Goal: Check status: Check status

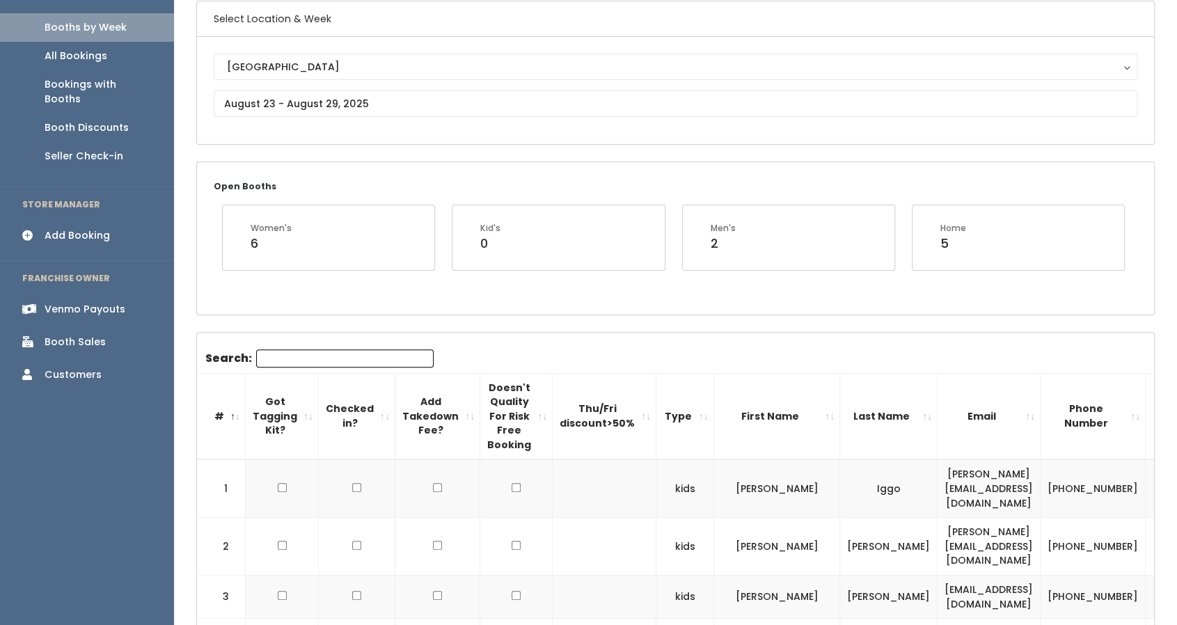
click at [74, 294] on link "Venmo Payouts" at bounding box center [87, 309] width 174 height 31
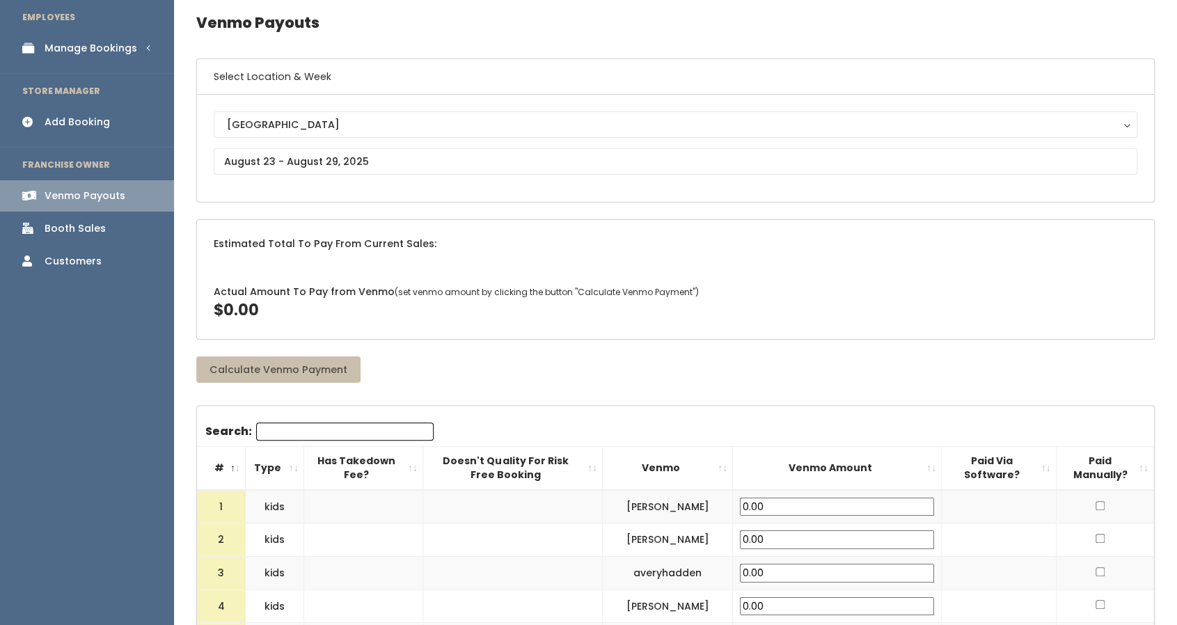
scroll to position [56, 0]
click at [438, 167] on input "text" at bounding box center [675, 161] width 923 height 26
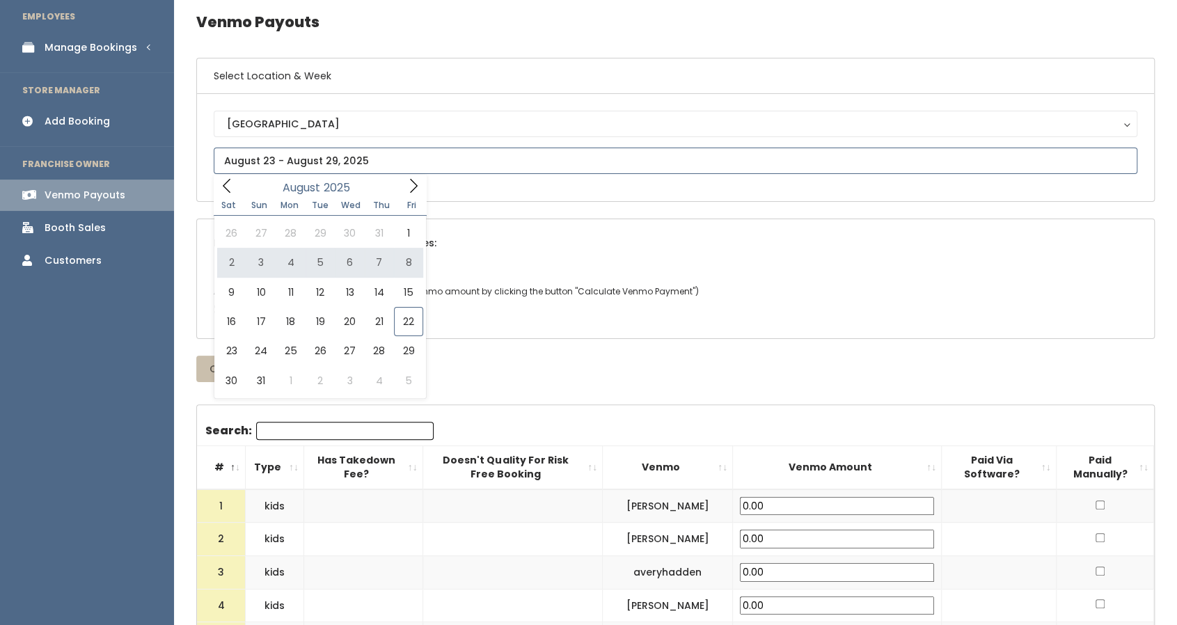
type input "August 2 to August 8"
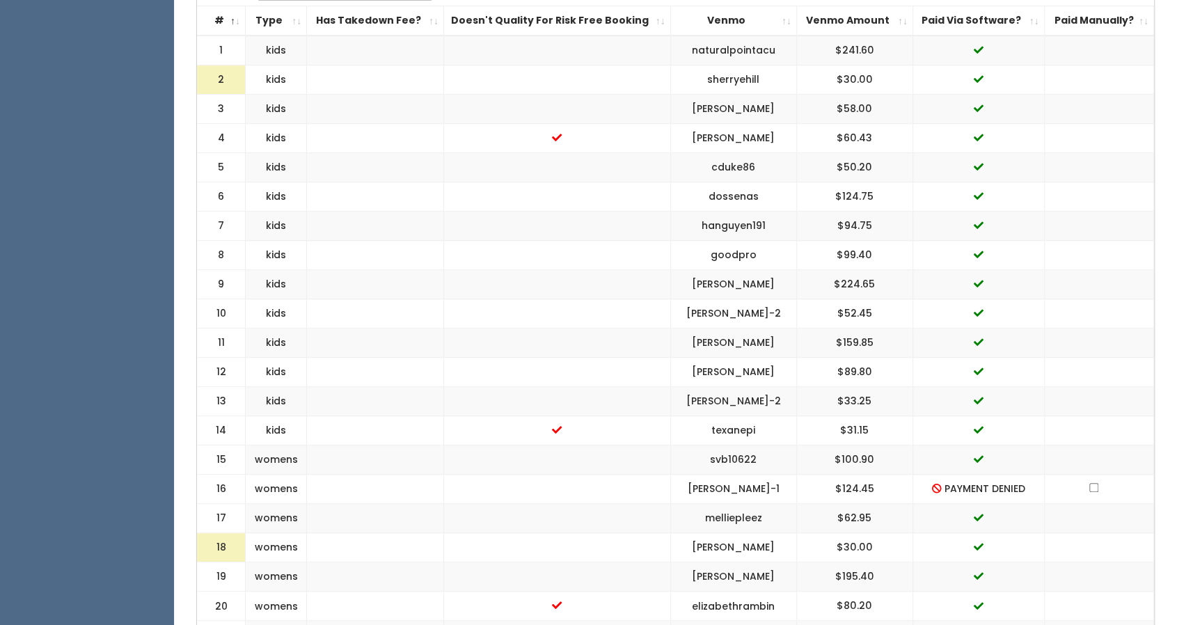
scroll to position [548, 0]
click at [746, 252] on td "goodpro" at bounding box center [733, 254] width 126 height 29
click at [738, 256] on td "goodpro" at bounding box center [733, 254] width 126 height 29
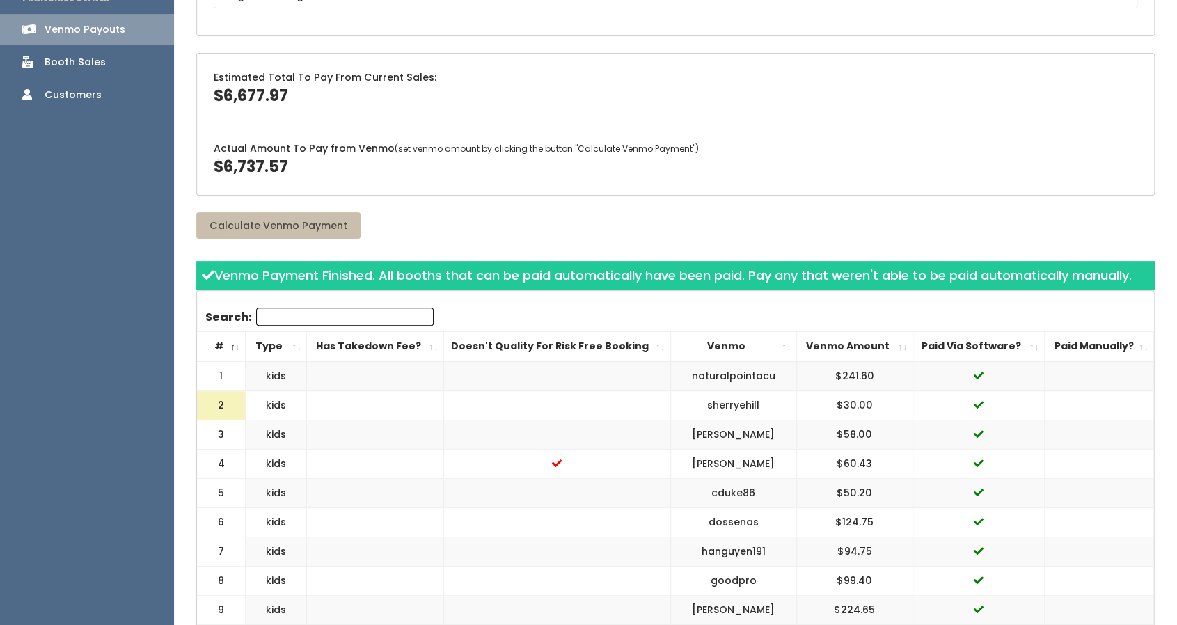
scroll to position [0, 0]
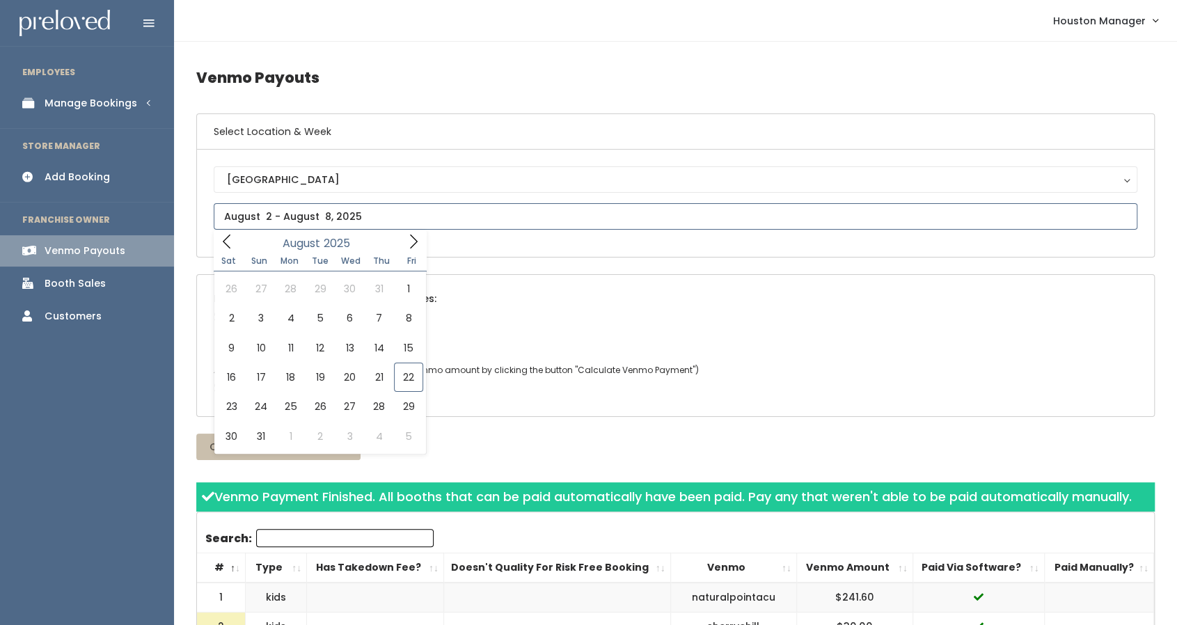
click at [316, 207] on input "text" at bounding box center [675, 216] width 923 height 26
type input "August 16 to August 22"
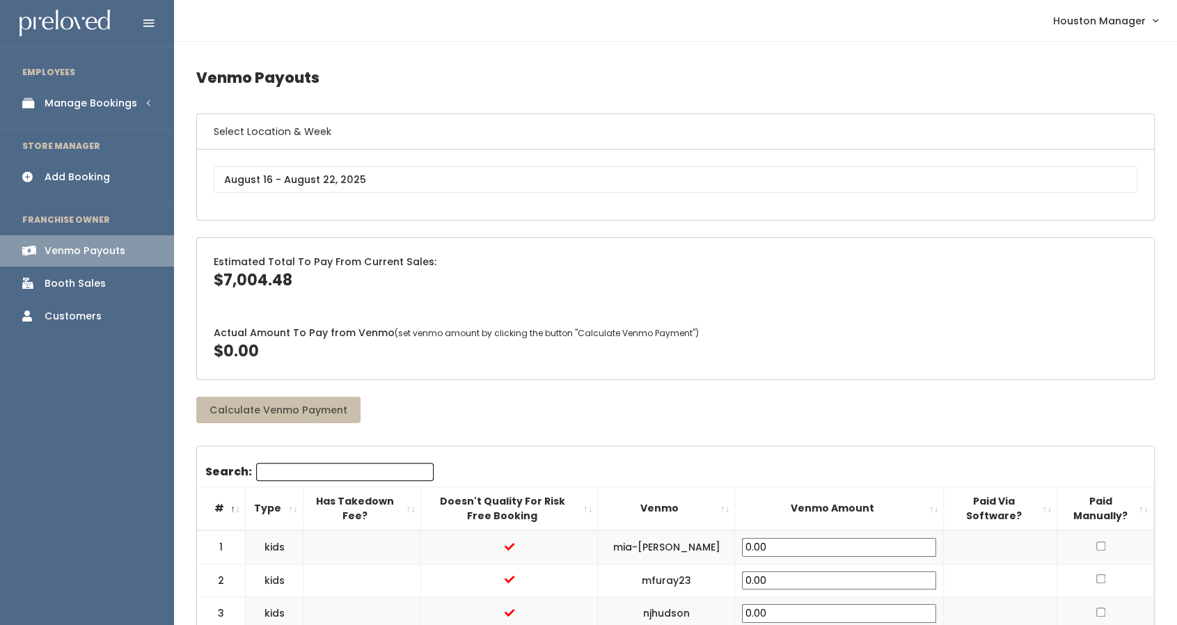
click at [86, 276] on div "Booth Sales" at bounding box center [75, 283] width 61 height 15
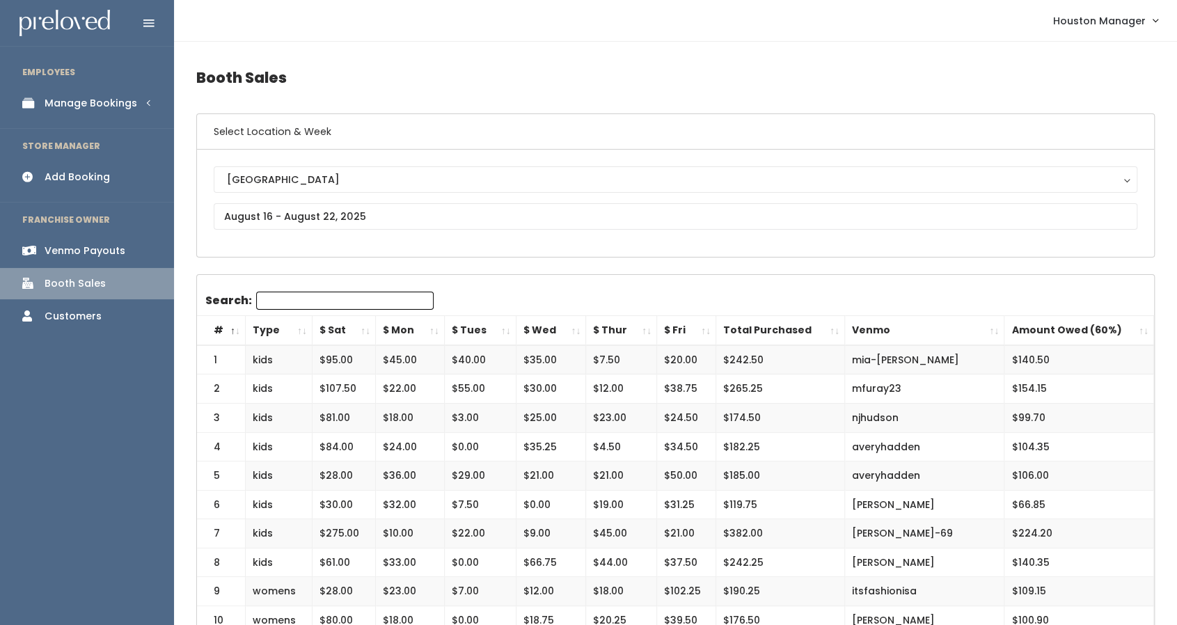
click at [93, 113] on link "Manage Bookings" at bounding box center [87, 103] width 174 height 31
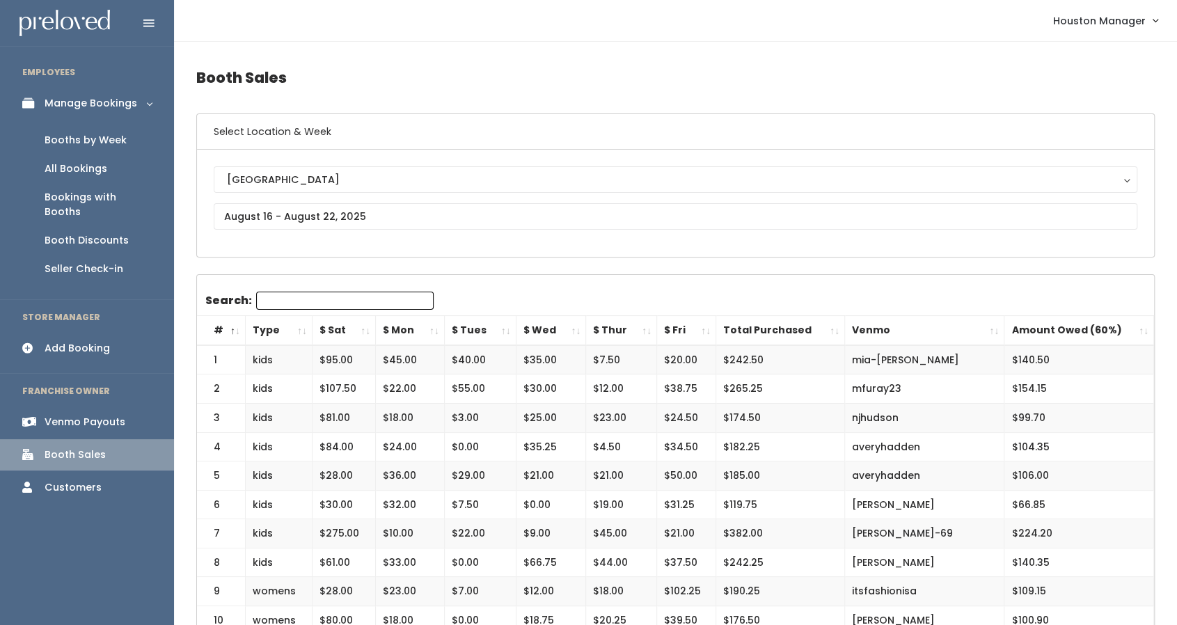
click at [63, 140] on div "Booths by Week" at bounding box center [86, 140] width 82 height 15
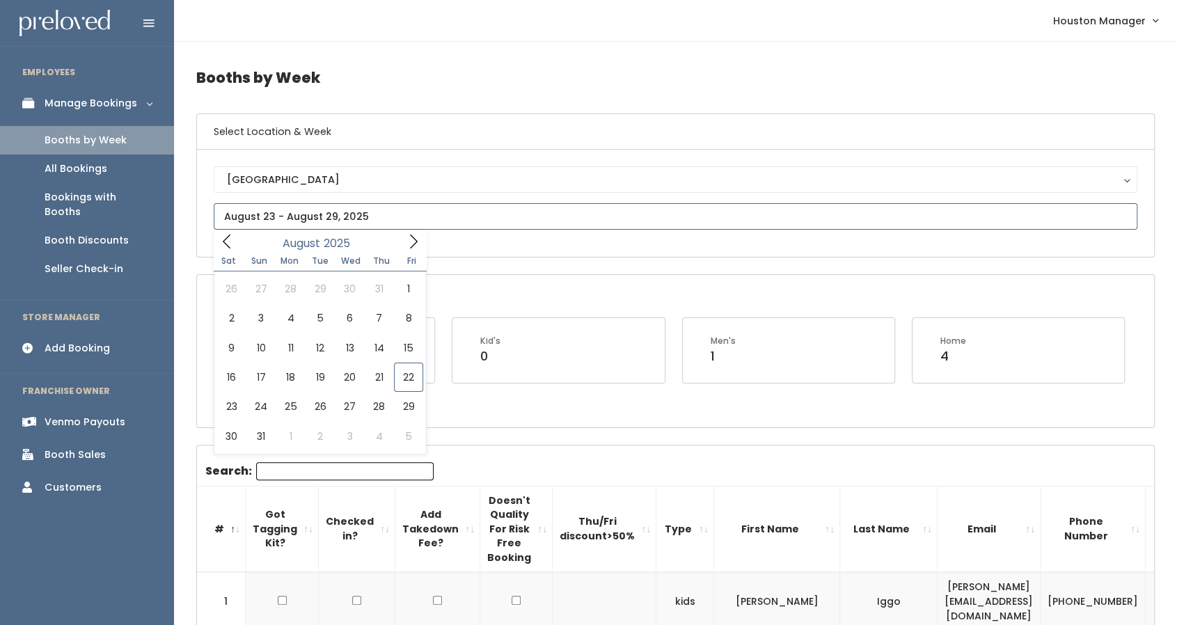
type input "August 16 to August 22"
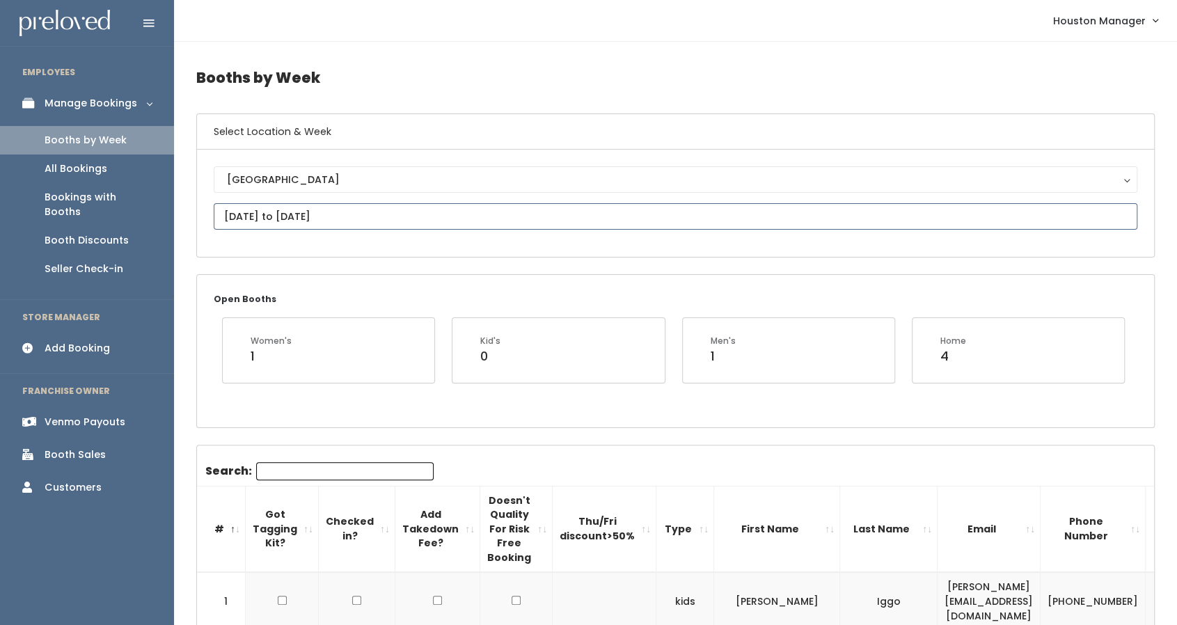
drag, startPoint x: 288, startPoint y: 225, endPoint x: 237, endPoint y: 376, distance: 159.3
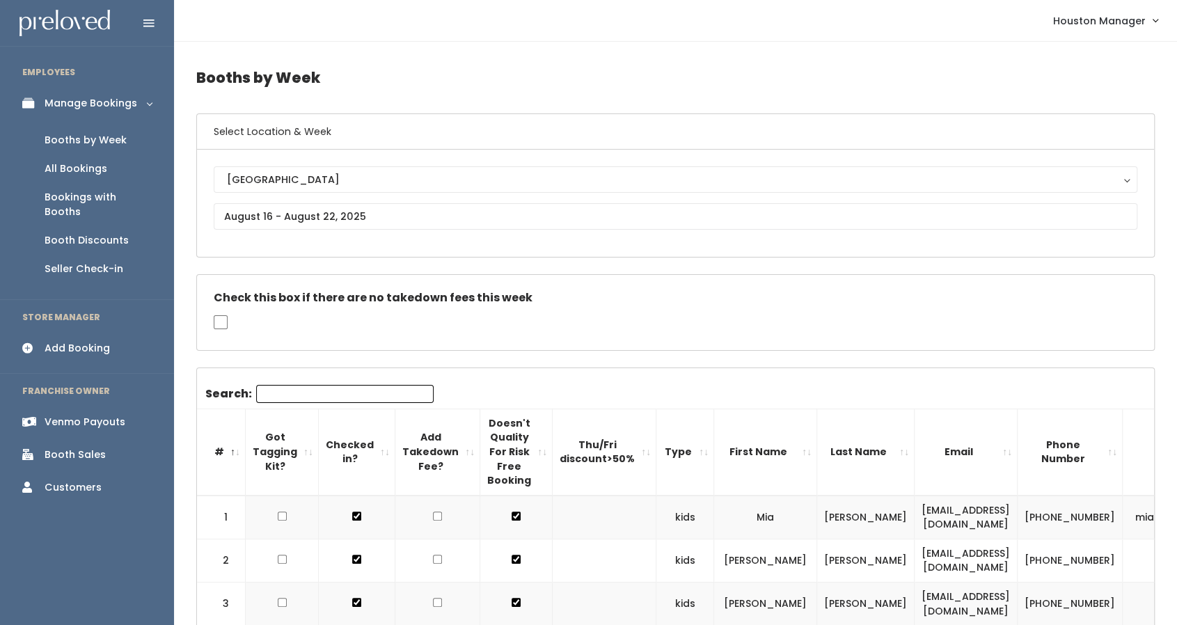
click at [62, 145] on div "Booths by Week" at bounding box center [86, 140] width 82 height 15
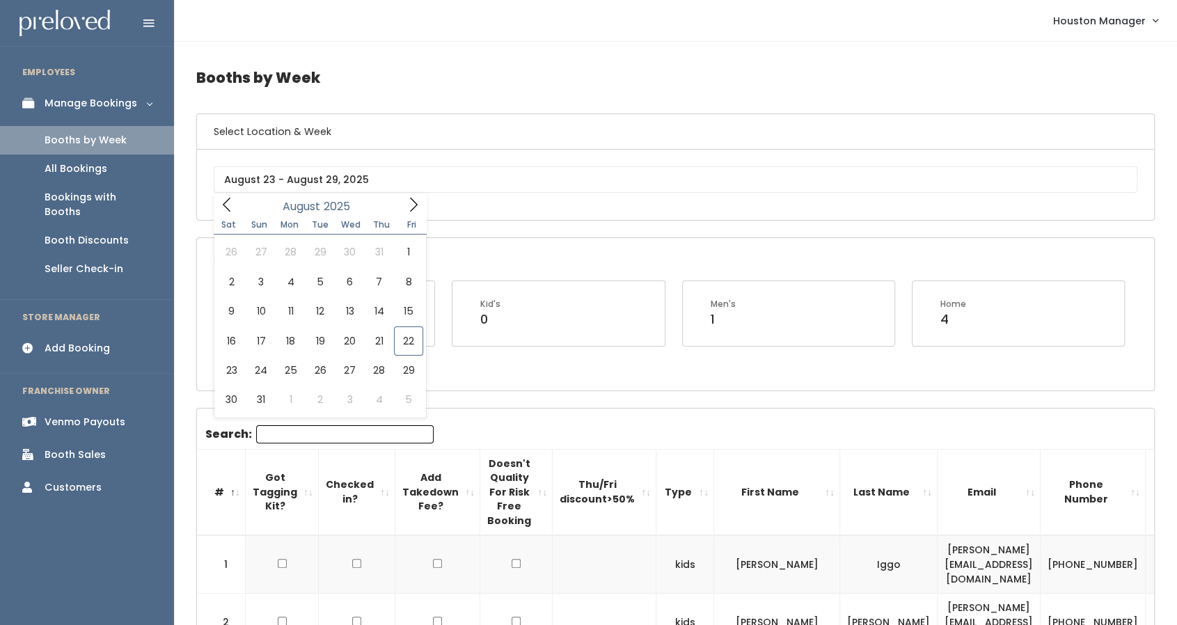
click at [282, 182] on input "text" at bounding box center [675, 179] width 923 height 26
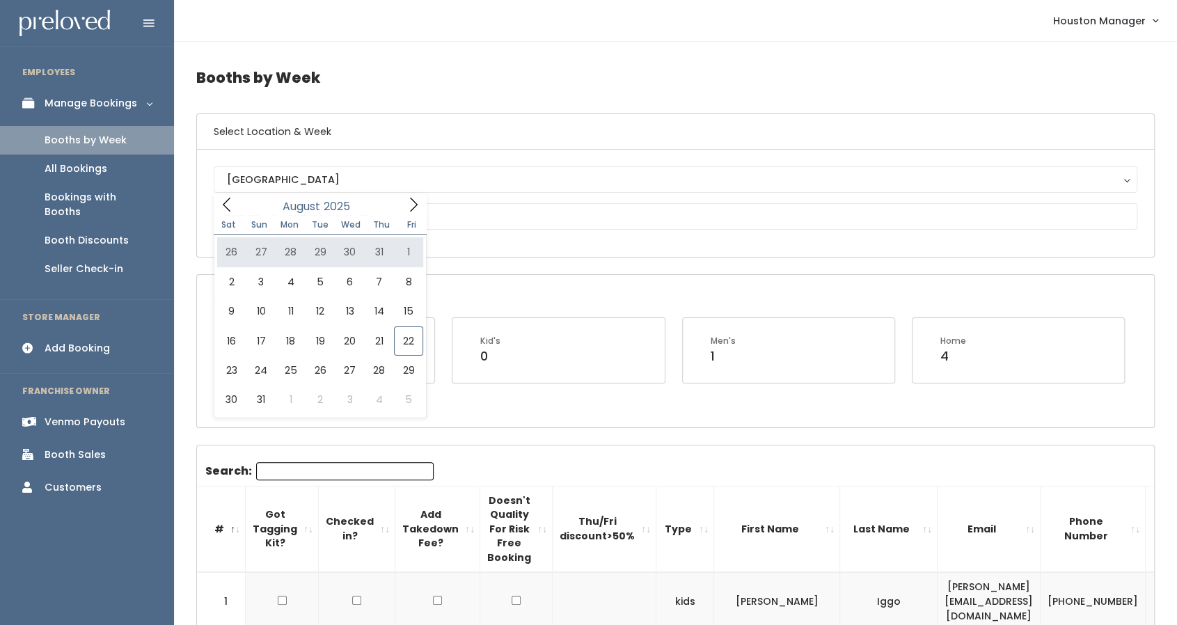
click at [411, 208] on icon at bounding box center [413, 204] width 15 height 15
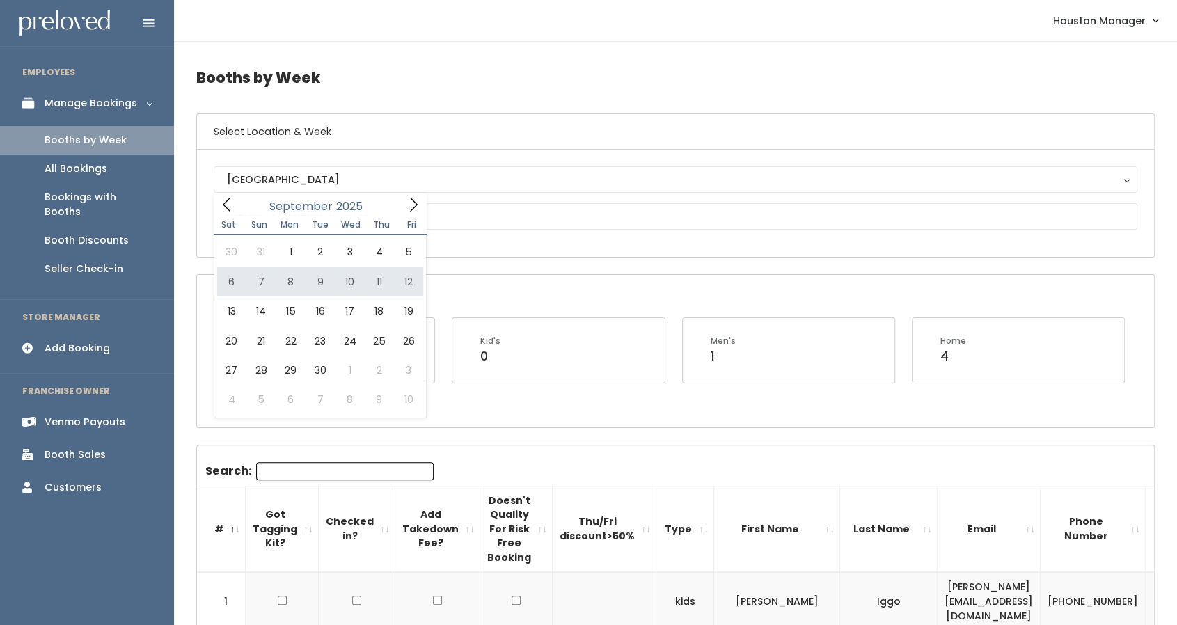
type input "[DATE] to [DATE]"
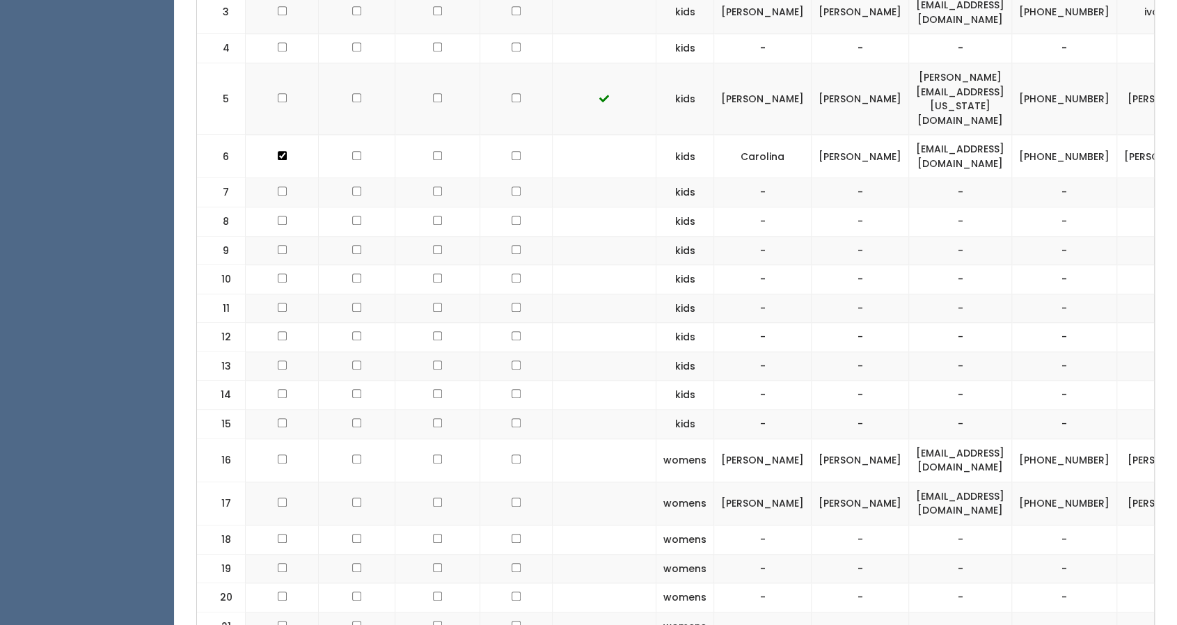
scroll to position [637, 0]
